Goal: Find specific page/section

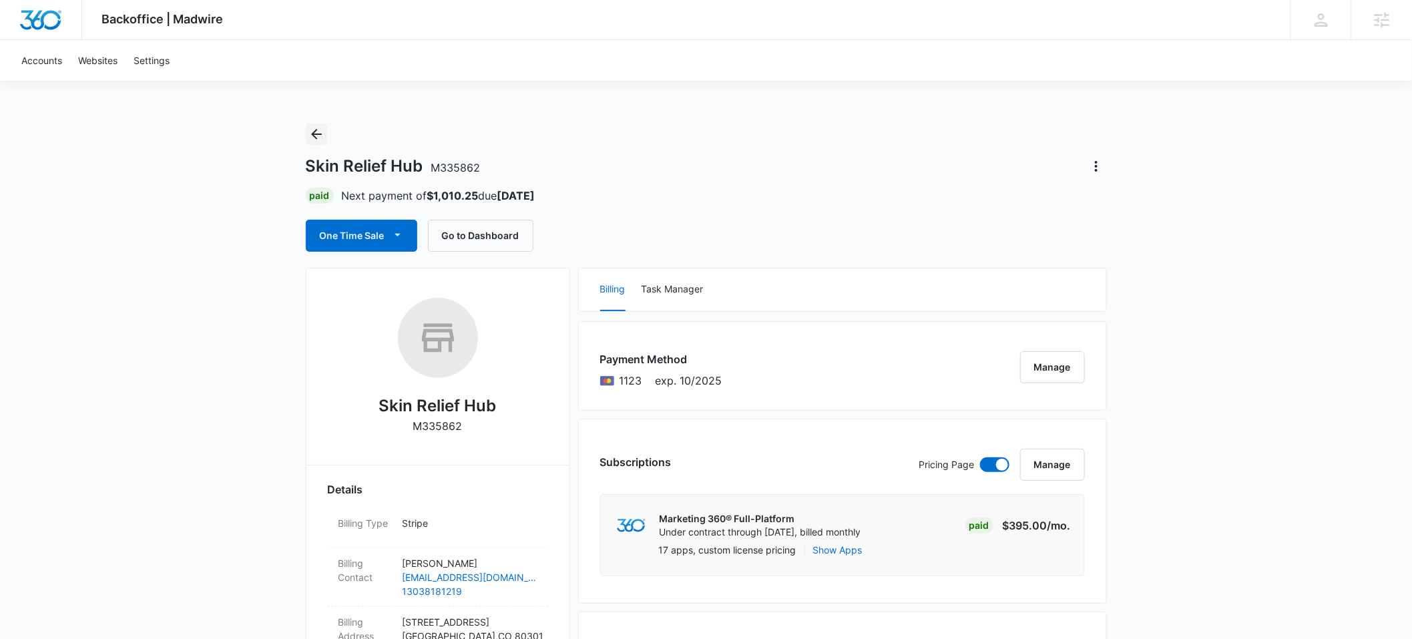
click at [312, 134] on icon "Back" at bounding box center [316, 134] width 11 height 11
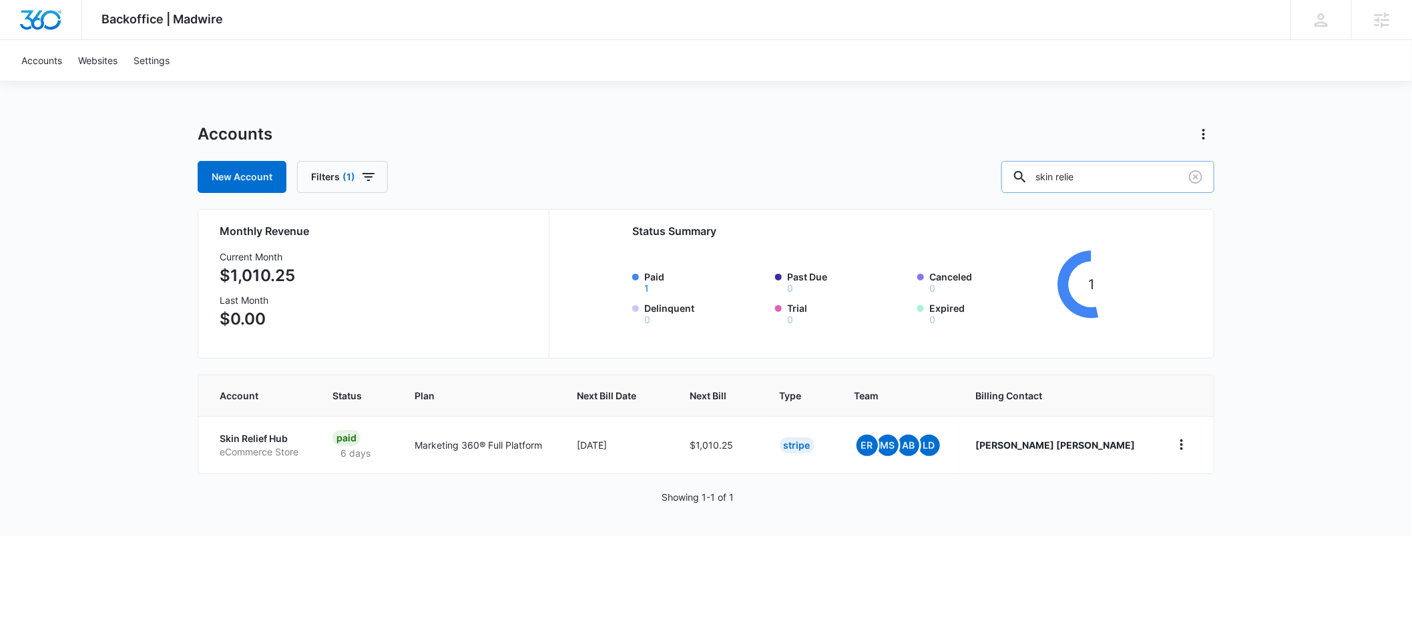
drag, startPoint x: 1141, startPoint y: 175, endPoint x: 1044, endPoint y: 174, distance: 96.8
click at [1044, 174] on input "skin relie" at bounding box center [1107, 177] width 213 height 32
type input "accuray mech"
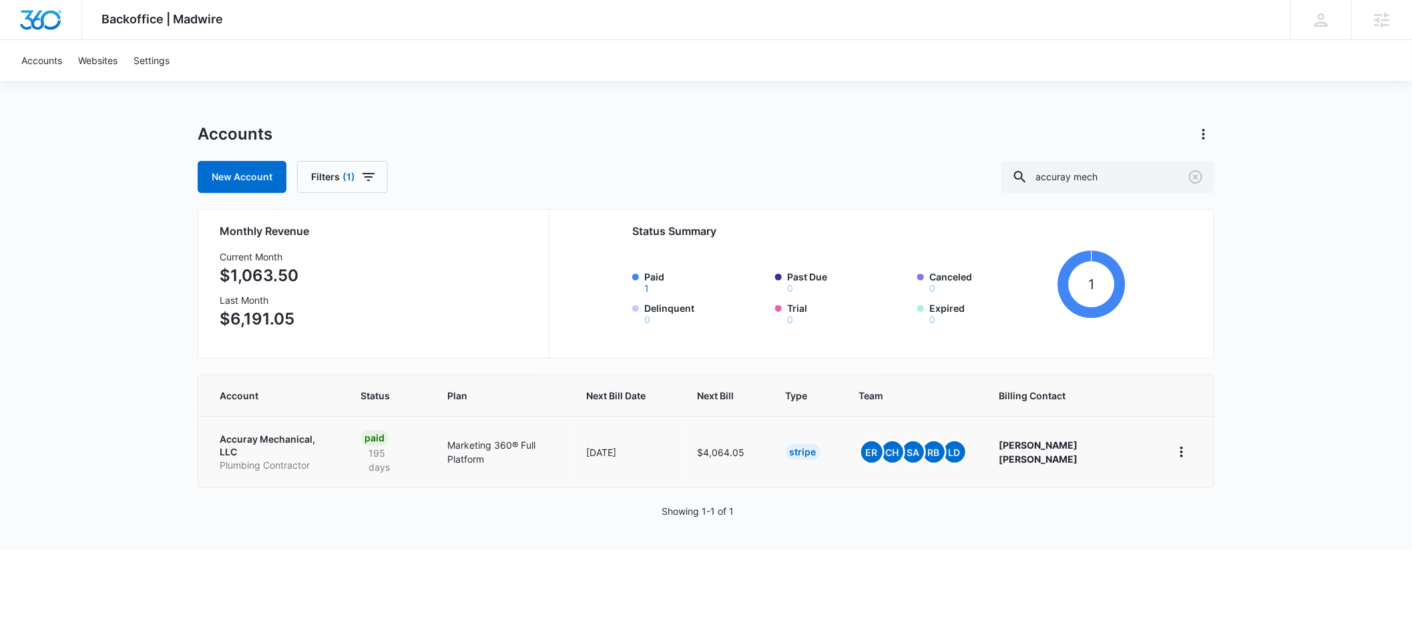
click at [286, 439] on p "Accuray Mechanical, LLC" at bounding box center [274, 446] width 109 height 26
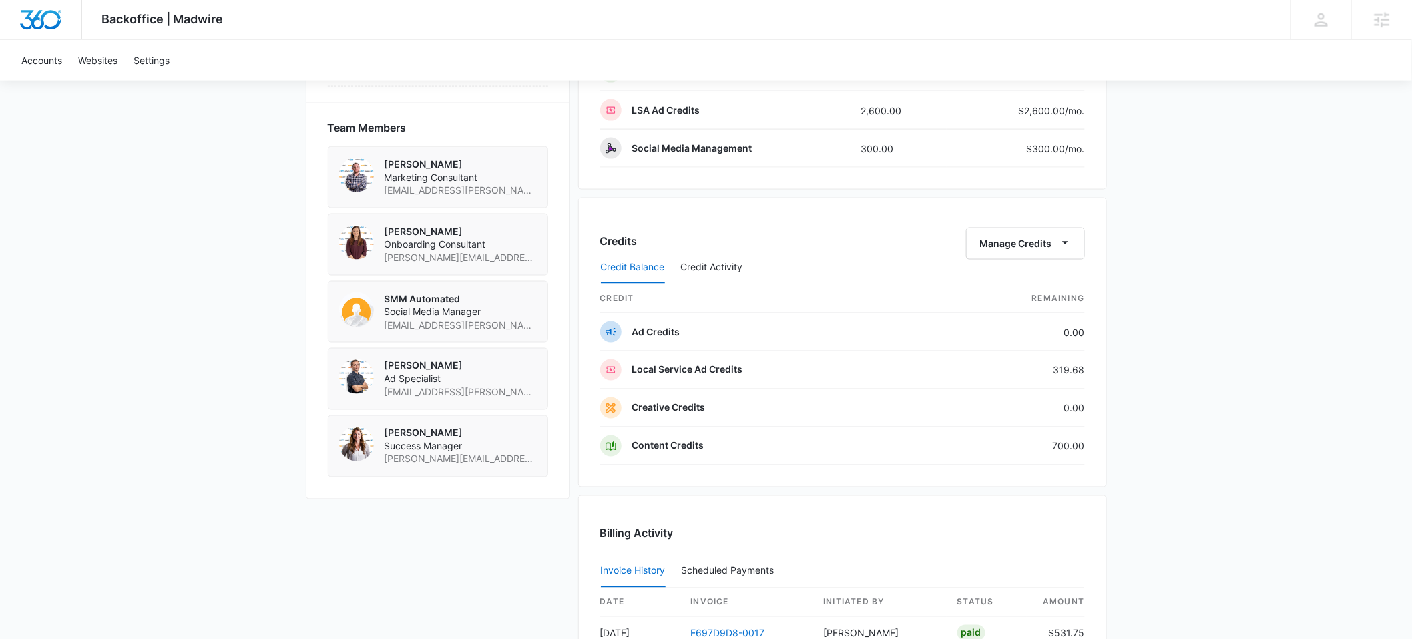
scroll to position [876, 0]
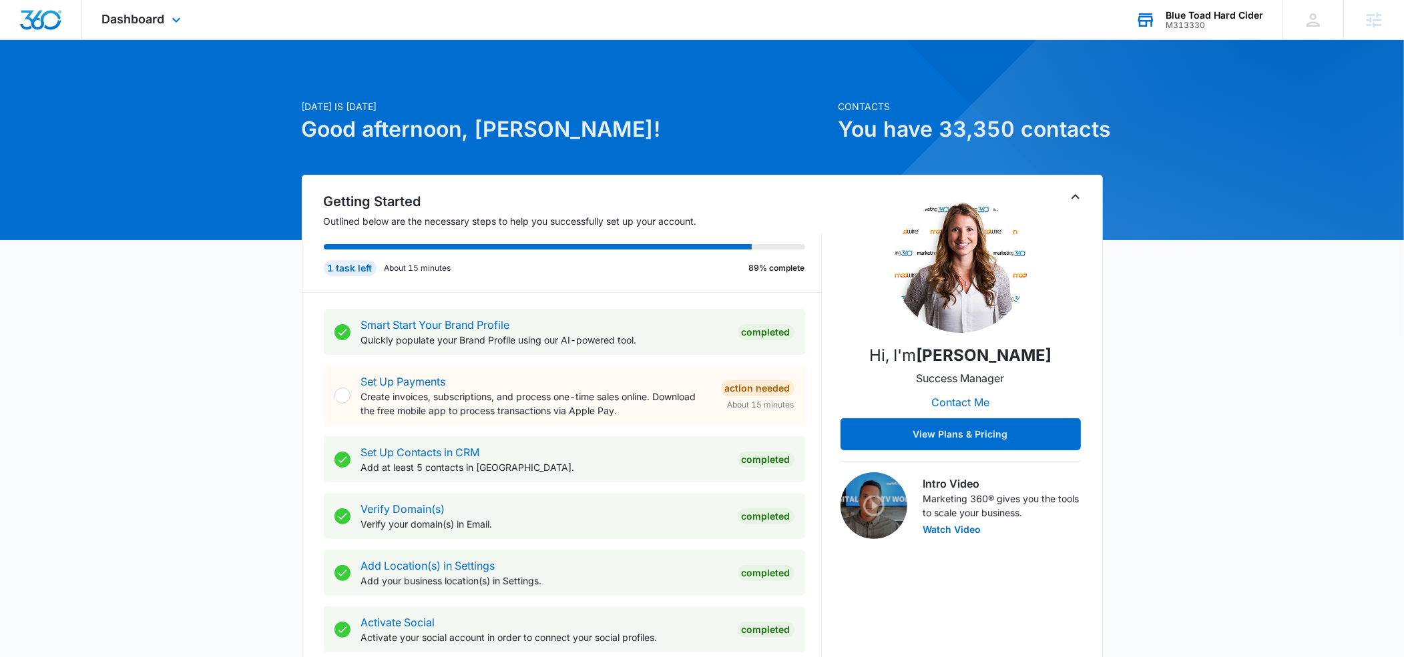
drag, startPoint x: 1176, startPoint y: 24, endPoint x: 1121, endPoint y: 54, distance: 63.0
click at [1176, 24] on div "M313330" at bounding box center [1213, 25] width 97 height 9
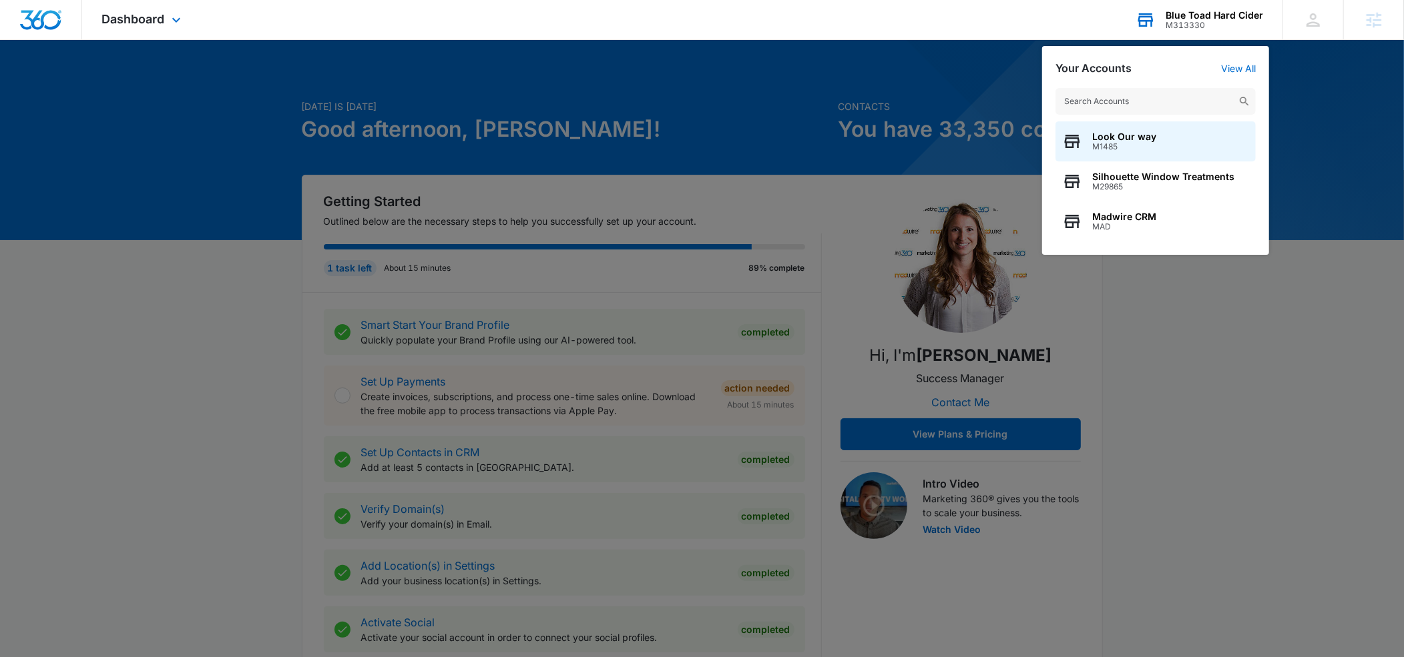
click at [1082, 95] on input "text" at bounding box center [1155, 101] width 200 height 27
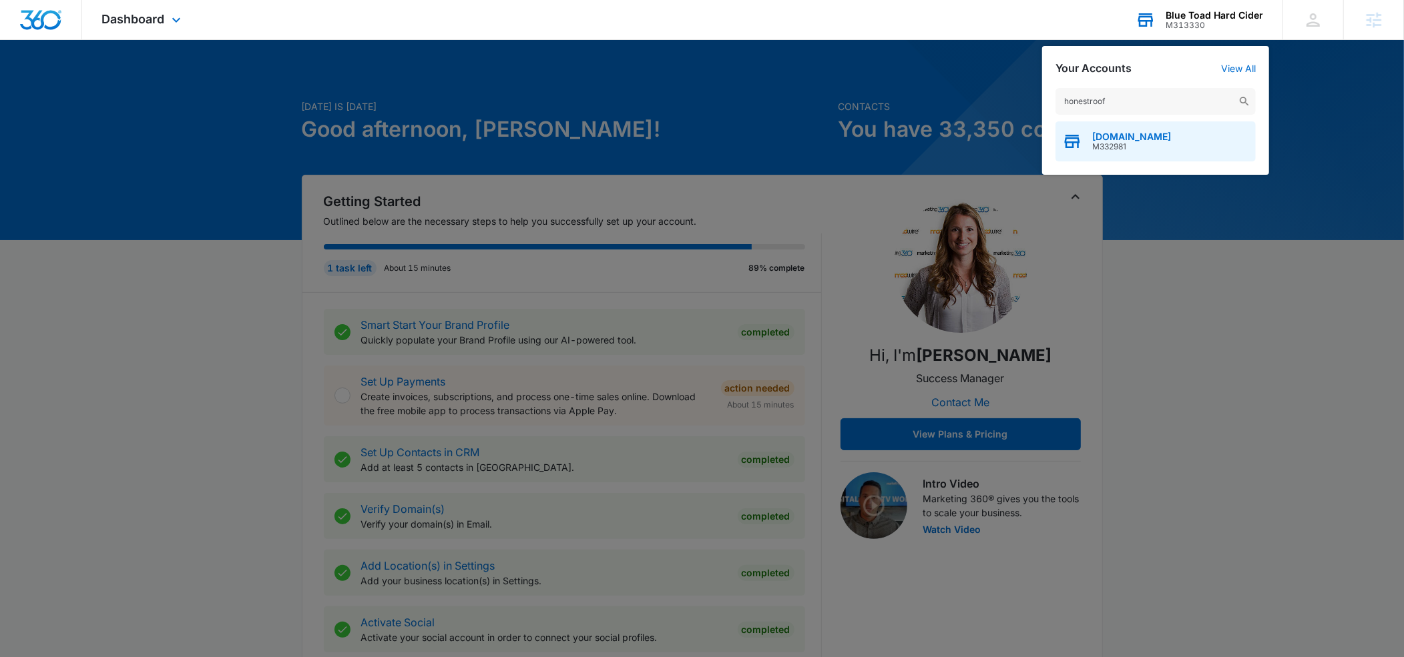
type input "honestroof"
click at [1105, 129] on div "[DOMAIN_NAME] M332981" at bounding box center [1155, 141] width 200 height 40
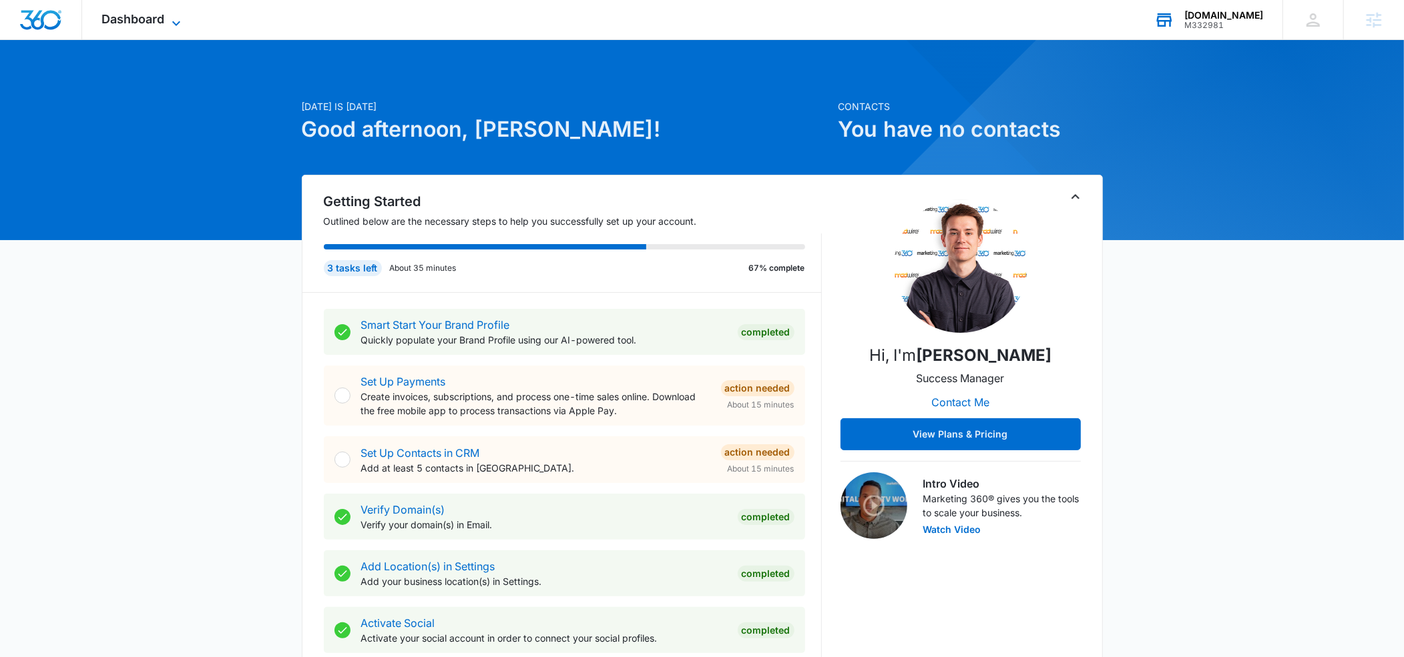
click at [174, 20] on icon at bounding box center [176, 23] width 16 height 16
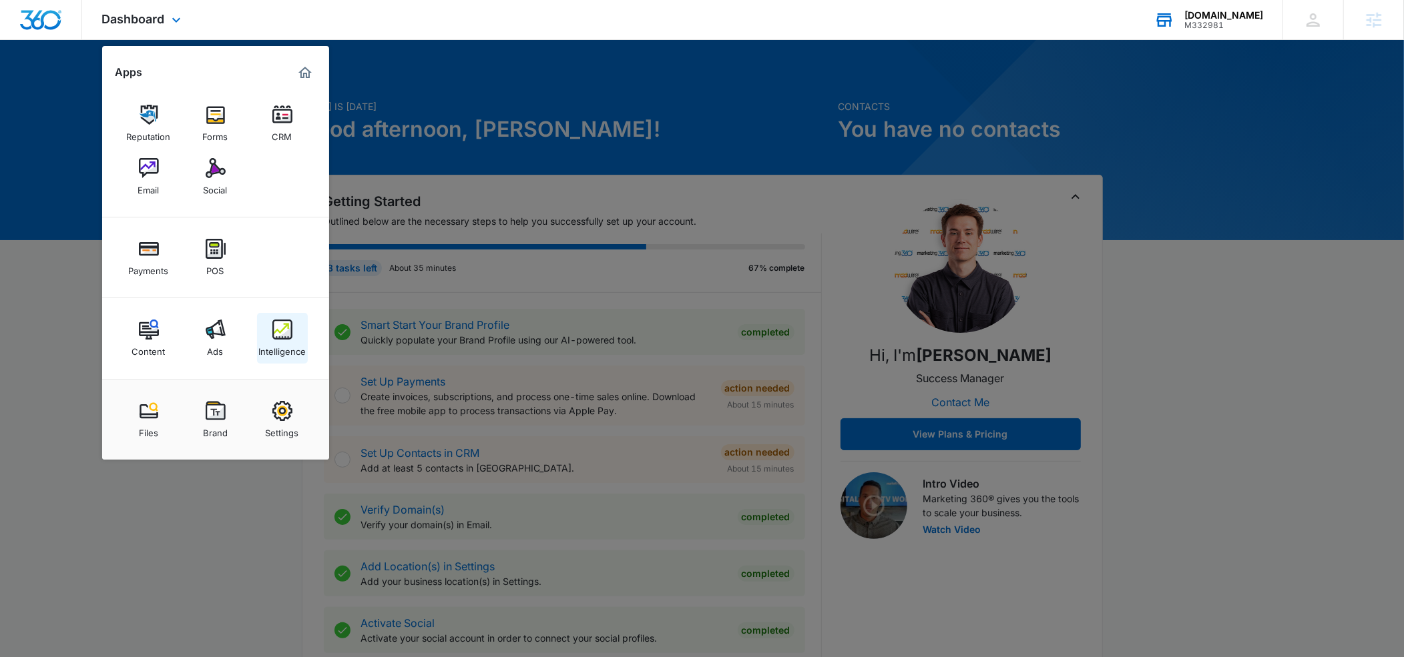
click at [274, 326] on img at bounding box center [282, 330] width 20 height 20
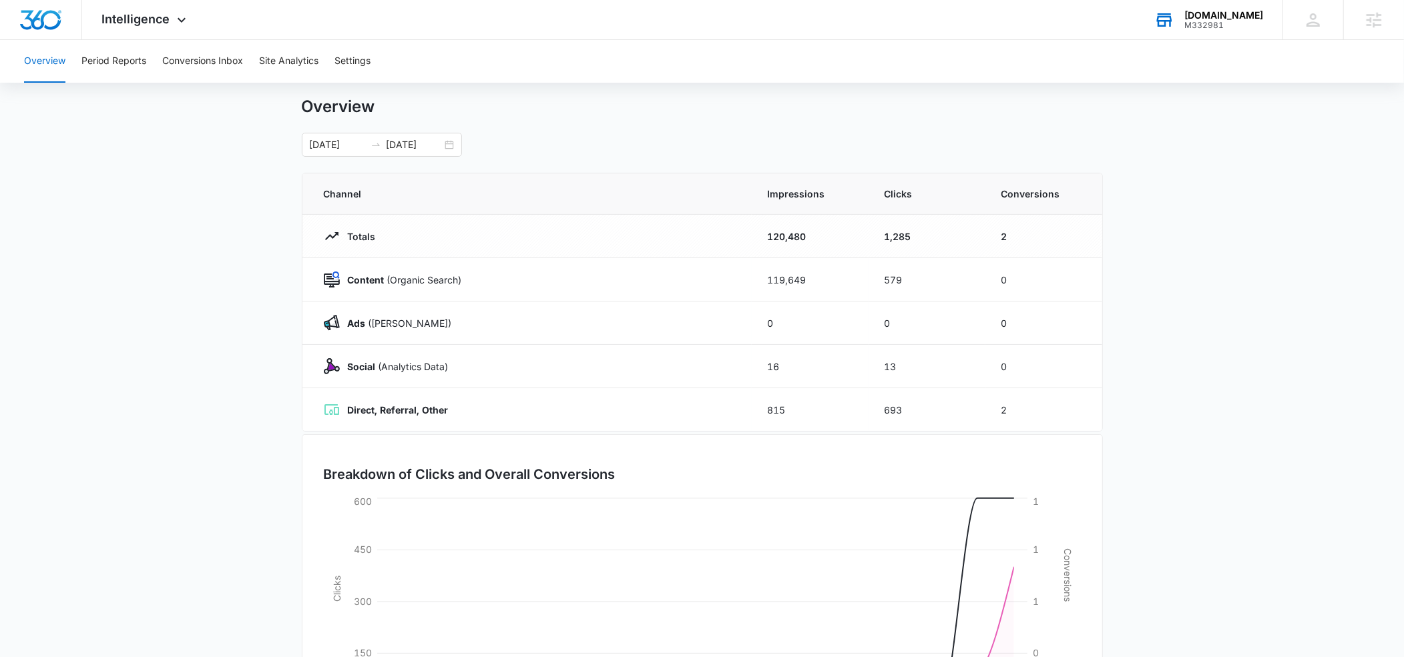
scroll to position [27, 0]
click at [410, 144] on input "[DATE]" at bounding box center [413, 146] width 55 height 15
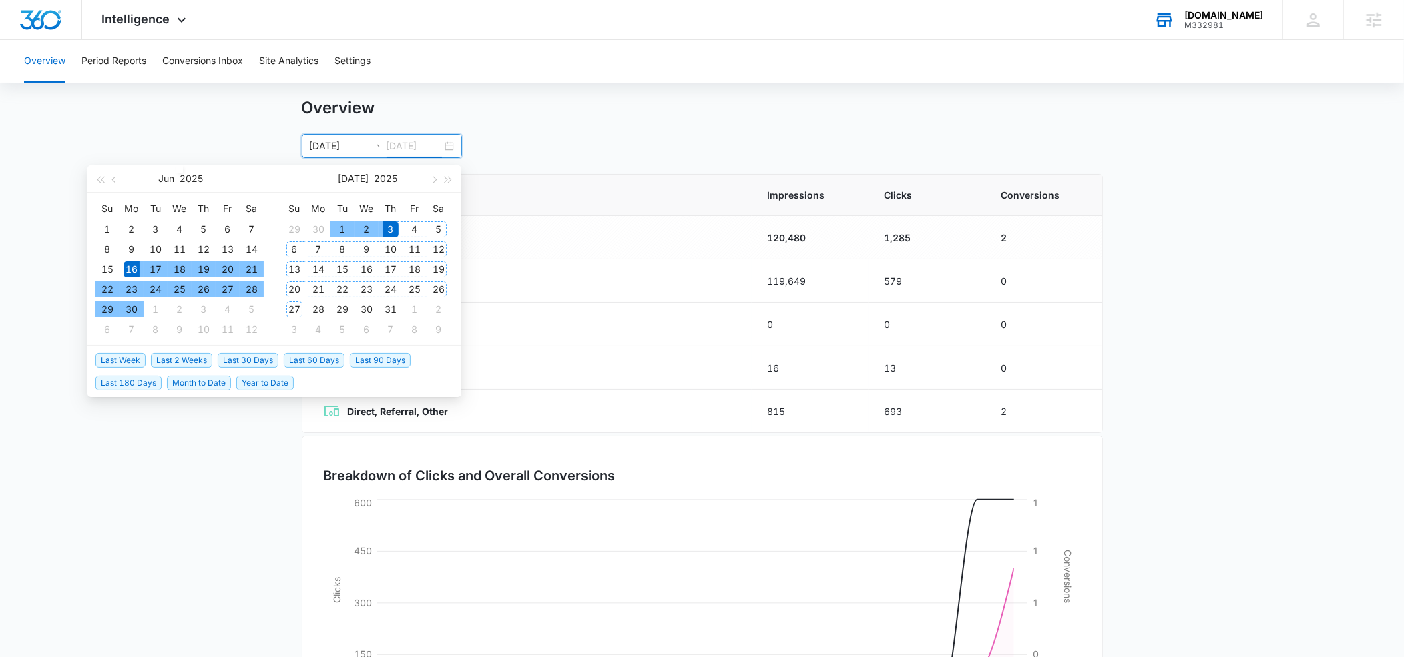
type input "[DATE]"
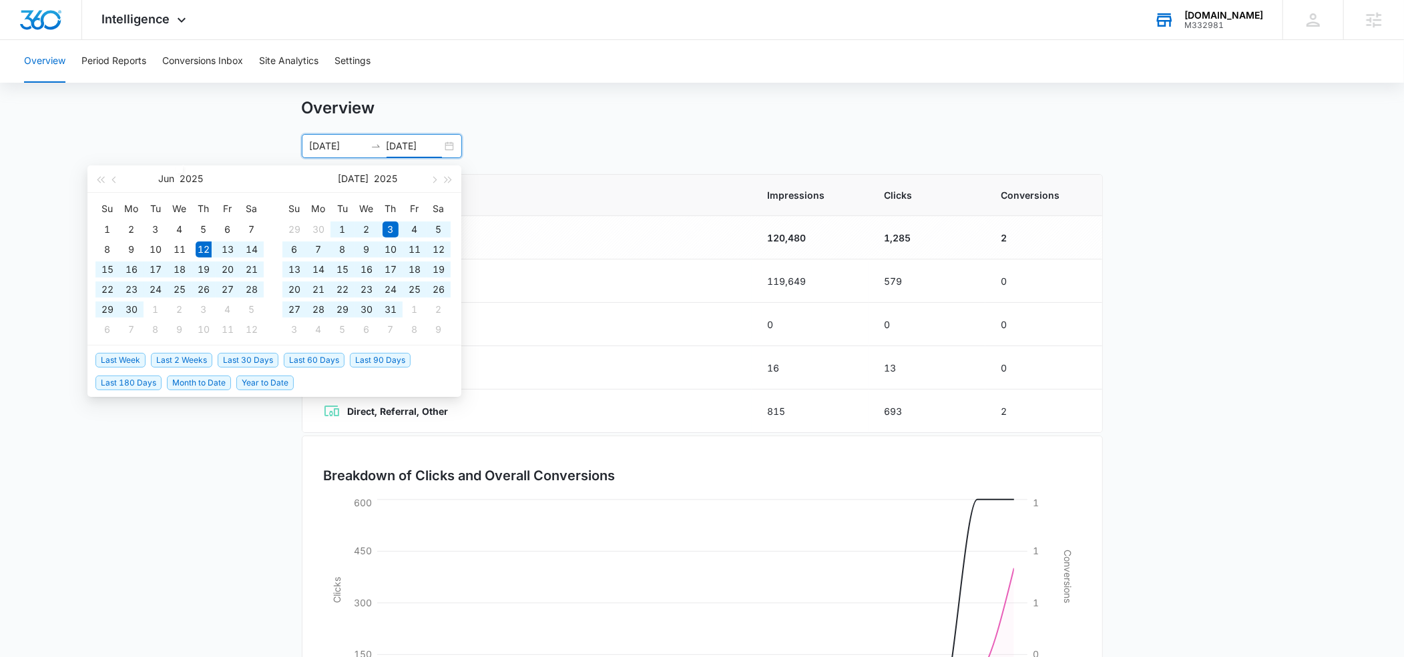
click at [298, 360] on span "Last 60 Days" at bounding box center [314, 360] width 61 height 15
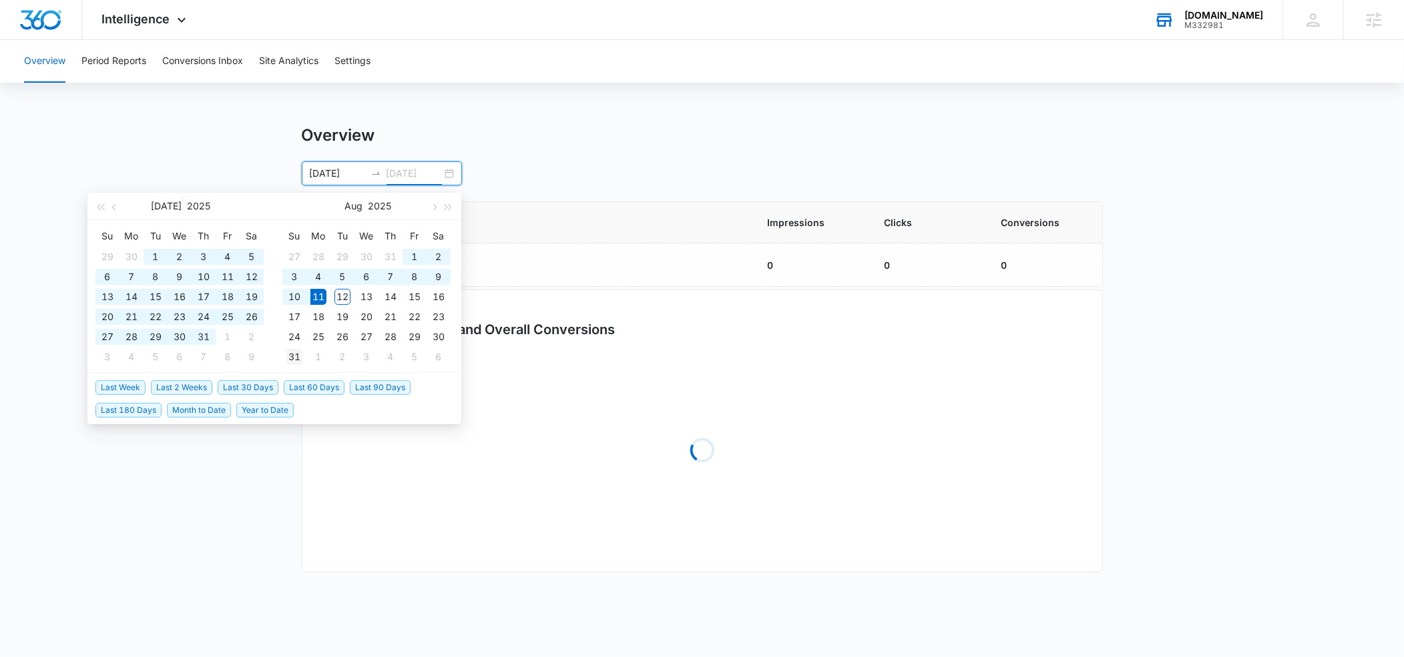
type input "[DATE]"
